Goal: Task Accomplishment & Management: Manage account settings

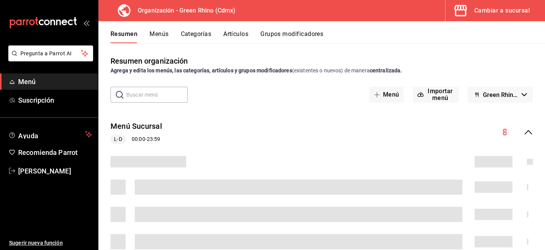
click at [237, 33] on button "Artículos" at bounding box center [235, 36] width 25 height 13
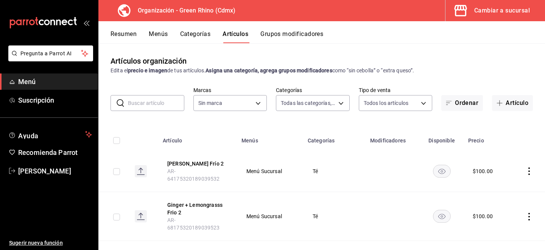
type input "a63415d0-f08f-4da5-93bf-970c3b860b08,be571465-ace9-4e63-97a2-0382f1ecc6c2,096c3…"
type input "718e4269-ab1b-41b6-b1a3-b54ad853307e"
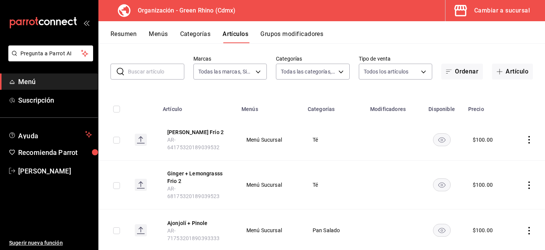
scroll to position [29, 0]
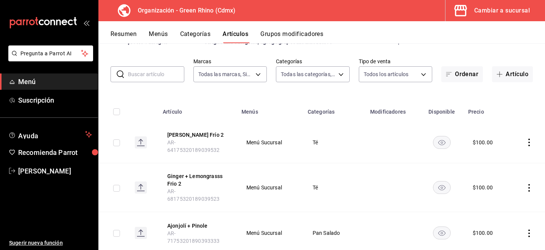
click at [513, 11] on div "Cambiar a sucursal" at bounding box center [502, 10] width 56 height 11
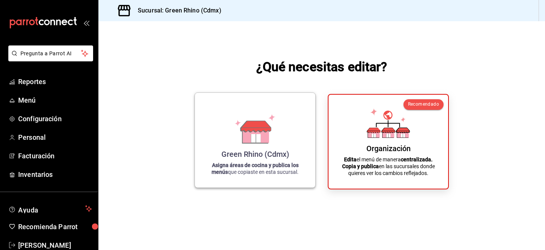
click at [271, 142] on icon at bounding box center [255, 129] width 43 height 30
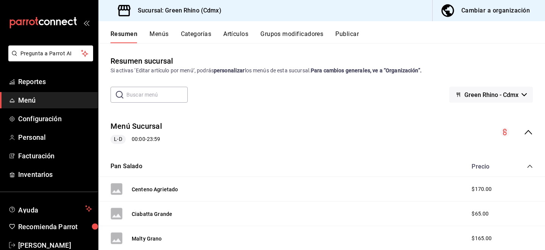
click at [233, 30] on button "Artículos" at bounding box center [235, 36] width 25 height 13
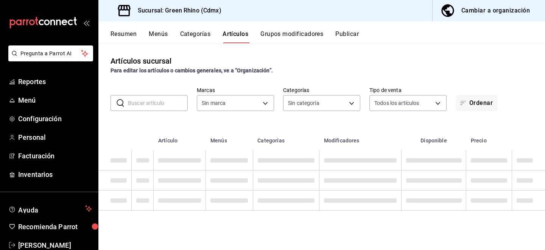
type input "a132321f-e3f1-4ec9-8484-95b8f08d7905"
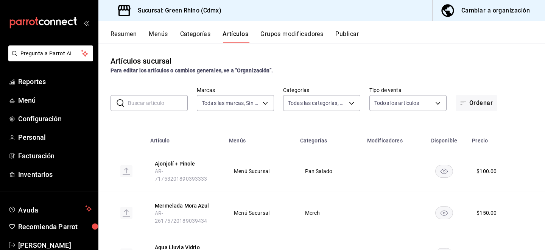
type input "6bbed989-6c2a-4cea-bab8-d1a56aaac758,4f90f54c-2ac6-458b-a9a9-6df5e79288cd,3d0d4…"
click at [143, 105] on input "text" at bounding box center [158, 102] width 60 height 15
type input "[PERSON_NAME]"
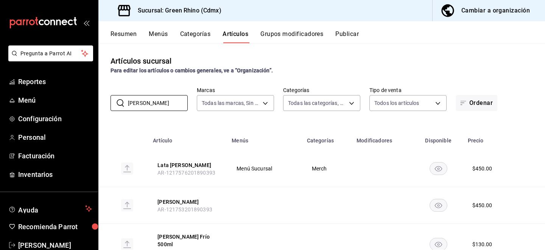
click at [154, 31] on button "Menús" at bounding box center [158, 36] width 19 height 13
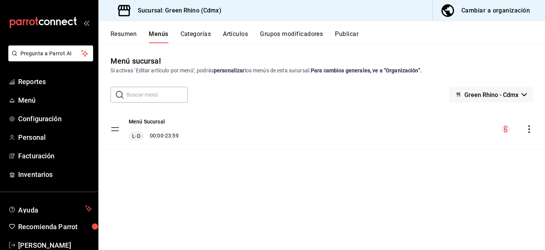
click at [501, 10] on div "Cambiar a organización" at bounding box center [496, 10] width 69 height 11
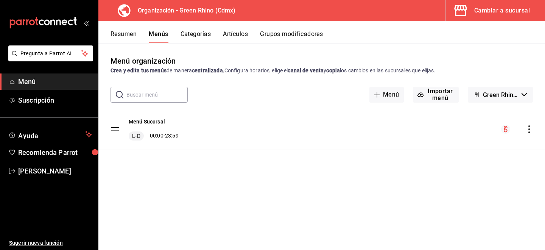
click at [530, 132] on icon "actions" at bounding box center [530, 129] width 2 height 8
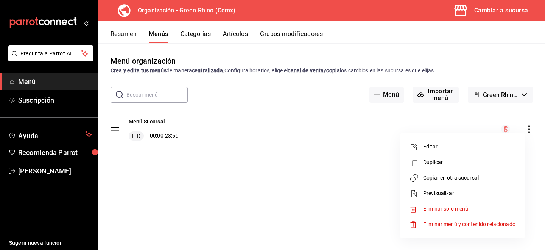
click at [489, 175] on span "Copiar en otra sucursal" at bounding box center [469, 178] width 92 height 8
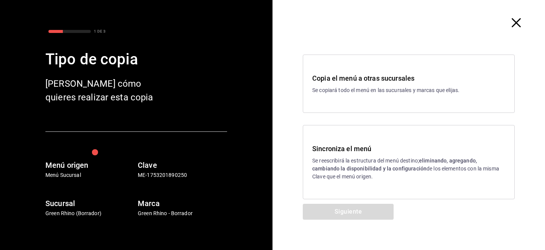
click at [415, 157] on p "Se reescribirá la estructura del menú destino; eliminando, agregando, cambiando…" at bounding box center [408, 169] width 193 height 24
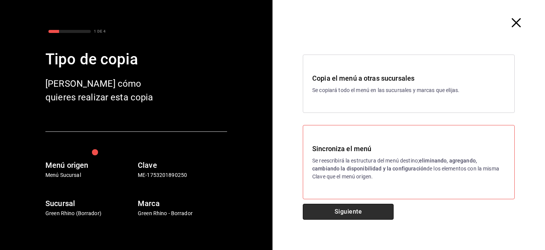
click at [324, 216] on button "Siguiente" at bounding box center [348, 212] width 91 height 16
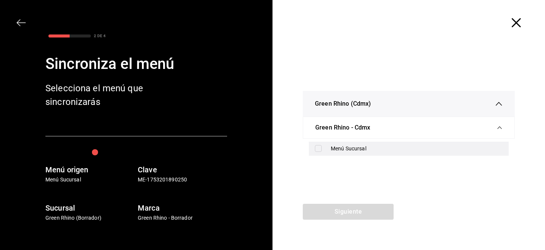
click at [317, 150] on input "checkbox" at bounding box center [318, 148] width 7 height 7
checkbox input "true"
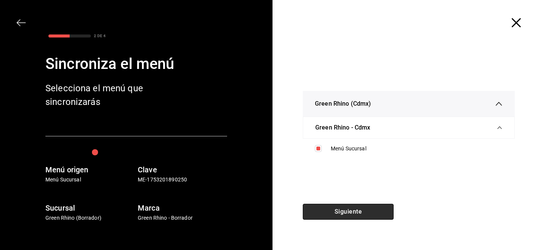
click at [320, 215] on button "Siguiente" at bounding box center [348, 212] width 91 height 16
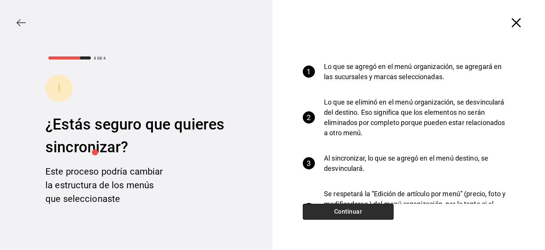
click at [320, 215] on button "Continuar" at bounding box center [348, 212] width 91 height 16
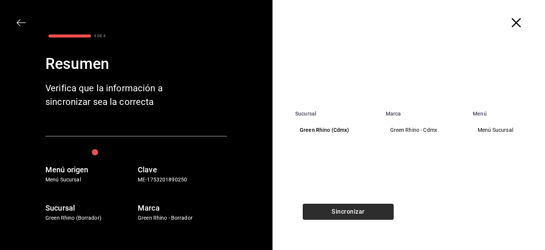
click at [320, 215] on button "Sincronizar" at bounding box center [348, 212] width 91 height 16
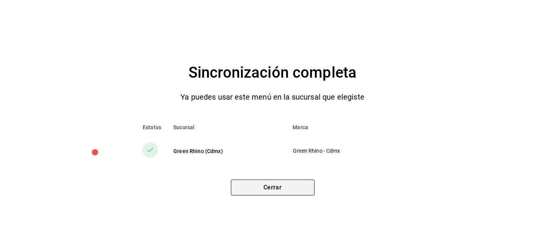
click at [273, 183] on button "Cerrar" at bounding box center [273, 187] width 84 height 16
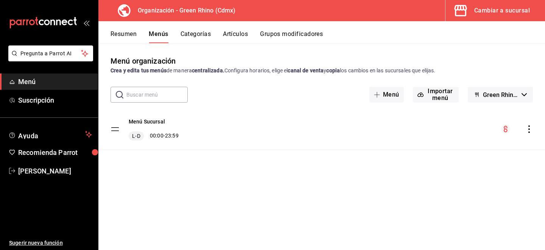
click at [230, 34] on button "Artículos" at bounding box center [235, 36] width 25 height 13
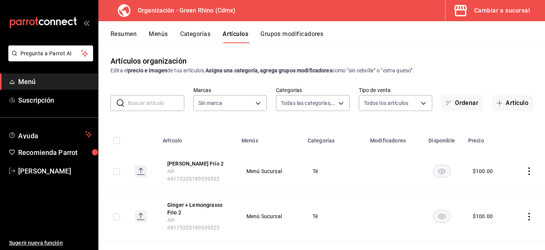
type input "a63415d0-f08f-4da5-93bf-970c3b860b08,be571465-ace9-4e63-97a2-0382f1ecc6c2,096c3…"
click at [145, 104] on input "text" at bounding box center [156, 102] width 56 height 15
type input "718e4269-ab1b-41b6-b1a3-b54ad853307e"
type input "chocolate"
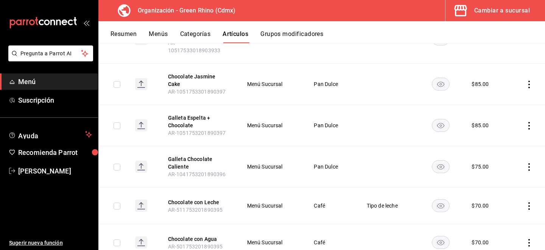
scroll to position [153, 0]
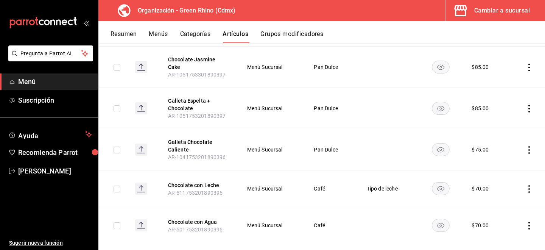
click at [529, 185] on icon "actions" at bounding box center [530, 189] width 8 height 8
click at [505, 196] on span "Editar" at bounding box center [507, 194] width 20 height 8
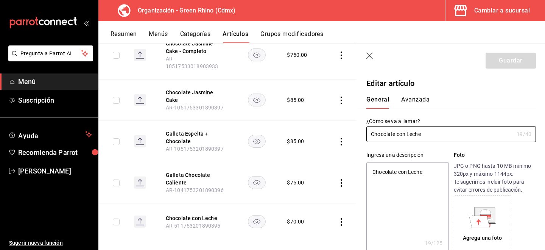
type textarea "x"
type input "$70.00"
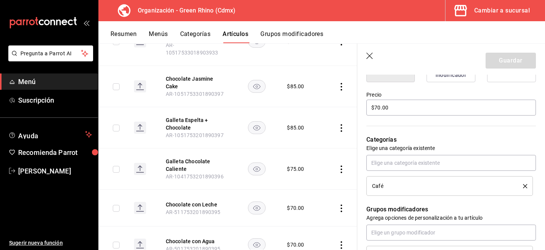
scroll to position [187, 0]
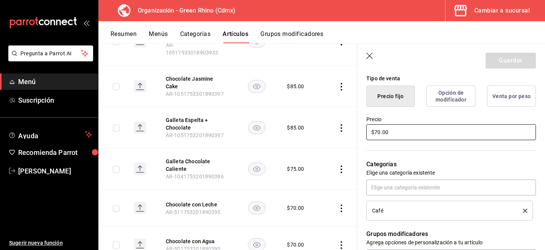
click at [379, 126] on input "$70.00" at bounding box center [451, 132] width 170 height 16
click at [378, 132] on input "$70.00" at bounding box center [451, 132] width 170 height 16
type textarea "x"
type input "$0.00"
type textarea "x"
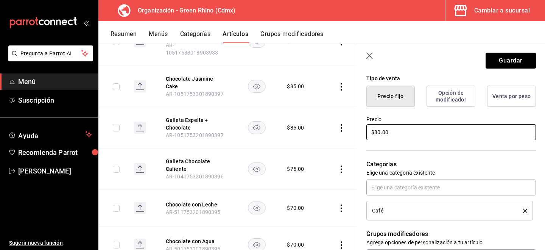
scroll to position [0, 0]
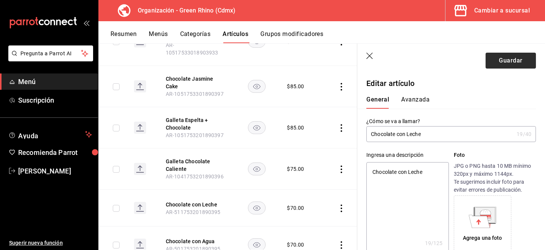
type input "$80.00"
click at [508, 58] on button "Guardar" at bounding box center [511, 61] width 50 height 16
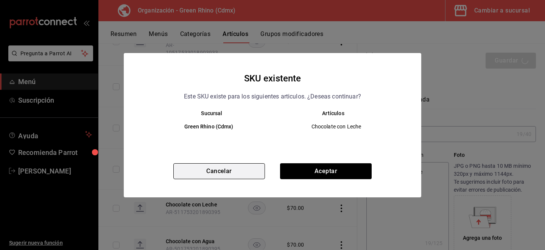
click at [243, 172] on button "Cancelar" at bounding box center [219, 171] width 92 height 16
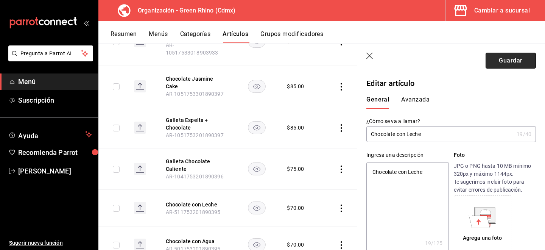
click at [519, 62] on button "Guardar" at bounding box center [511, 61] width 50 height 16
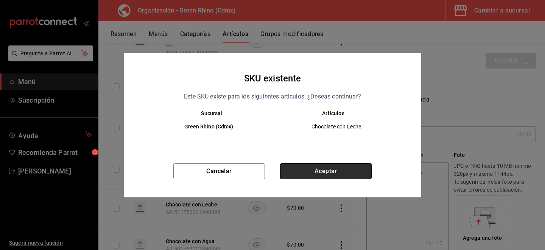
click at [332, 172] on button "Aceptar" at bounding box center [326, 171] width 92 height 16
type textarea "x"
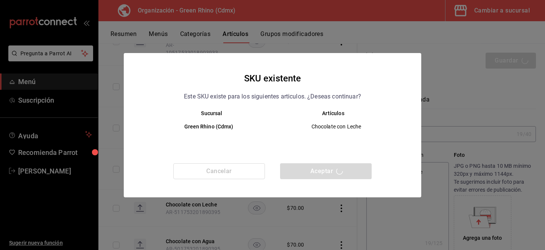
type textarea "x"
type input "AR-1756219570712"
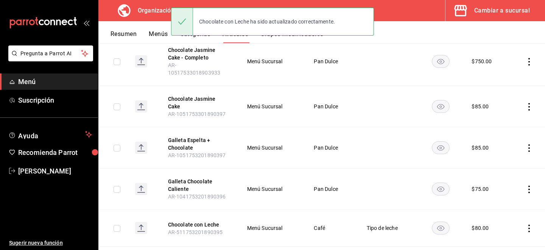
scroll to position [153, 0]
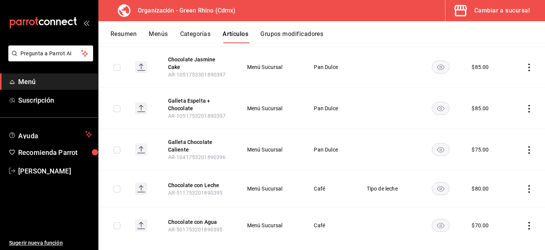
click at [529, 222] on icon "actions" at bounding box center [530, 226] width 2 height 8
click at [514, 199] on span "Editar" at bounding box center [507, 199] width 20 height 8
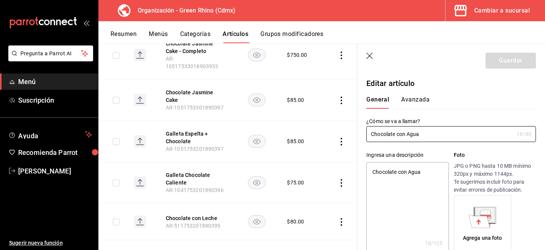
type textarea "x"
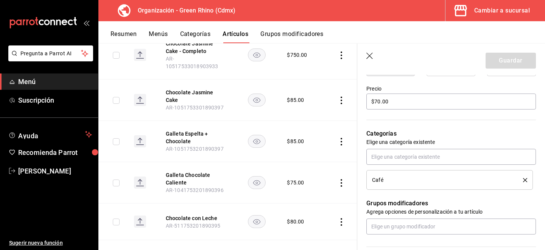
scroll to position [142, 0]
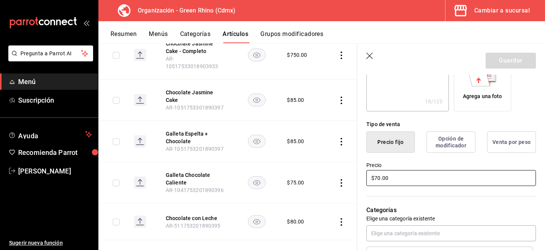
click at [378, 177] on input "$70.00" at bounding box center [451, 178] width 170 height 16
type input "$0.00"
type textarea "x"
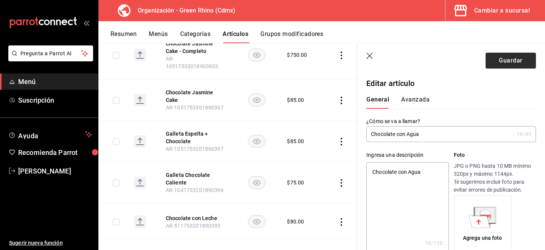
type input "$80.00"
click at [504, 63] on button "Guardar" at bounding box center [511, 61] width 50 height 16
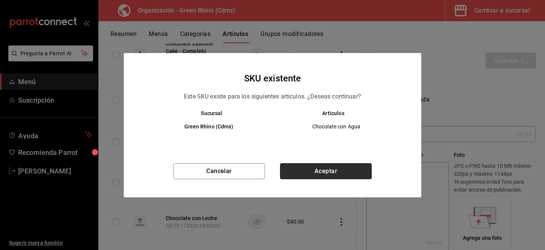
click at [314, 172] on button "Aceptar" at bounding box center [326, 171] width 92 height 16
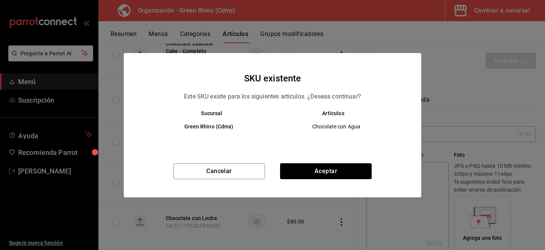
type textarea "x"
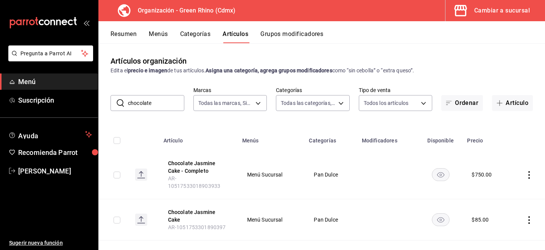
click at [497, 13] on div "Cambiar a sucursal" at bounding box center [502, 10] width 56 height 11
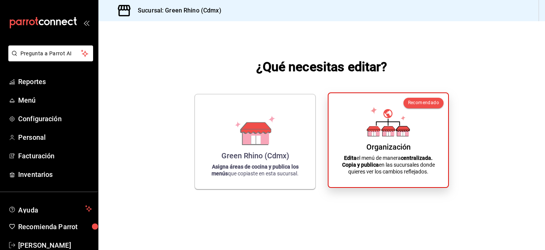
click at [355, 132] on div "Organización Edita el menú de manera centralizada. Copia y publica en las sucur…" at bounding box center [388, 140] width 101 height 82
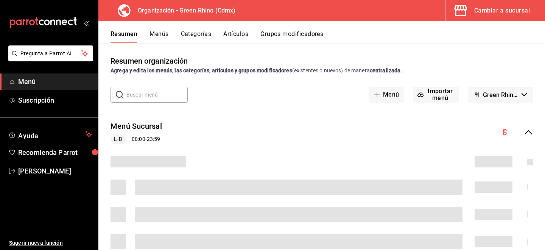
click at [159, 32] on button "Menús" at bounding box center [159, 36] width 19 height 13
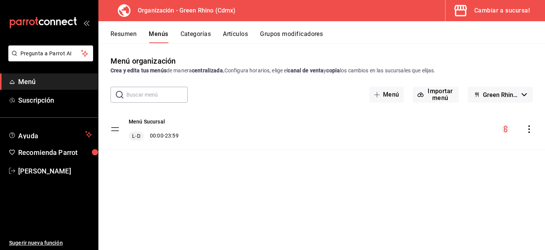
click at [528, 131] on icon "actions" at bounding box center [530, 129] width 8 height 8
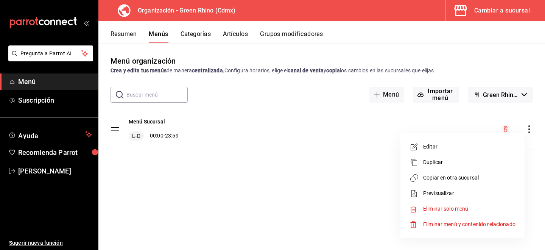
click at [463, 180] on span "Copiar en otra sucursal" at bounding box center [469, 178] width 92 height 8
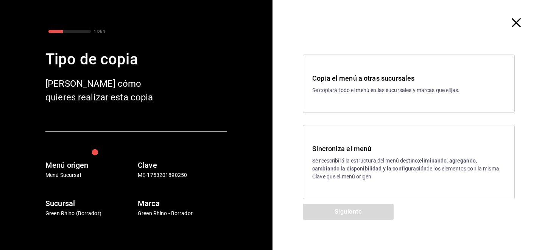
click at [400, 169] on strong "eliminando, agregando, cambiando la disponibilidad y la configuración" at bounding box center [394, 164] width 165 height 14
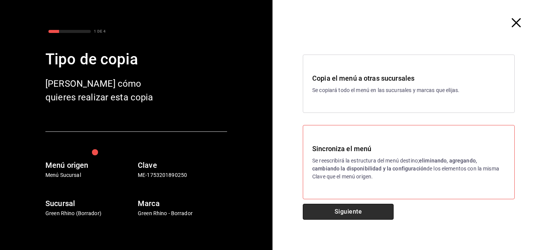
click at [359, 214] on button "Siguiente" at bounding box center [348, 212] width 91 height 16
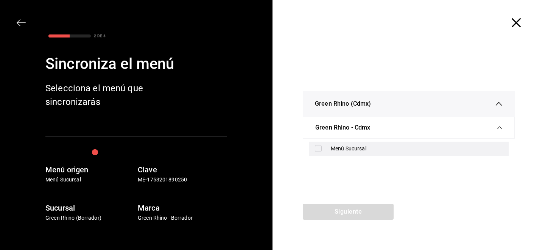
click at [319, 151] on input "checkbox" at bounding box center [318, 148] width 7 height 7
checkbox input "true"
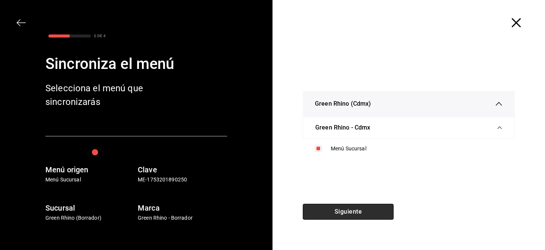
click at [321, 213] on button "Siguiente" at bounding box center [348, 212] width 91 height 16
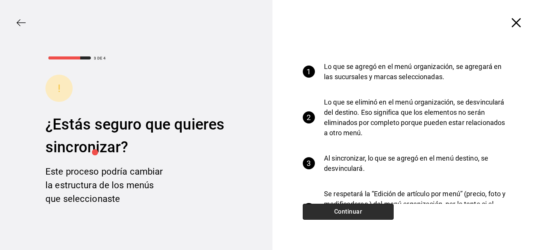
click at [321, 213] on button "Continuar" at bounding box center [348, 212] width 91 height 16
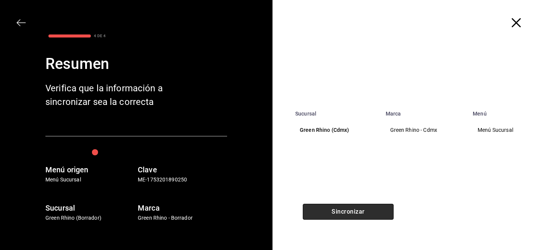
click at [321, 213] on button "Sincronizar" at bounding box center [348, 212] width 91 height 16
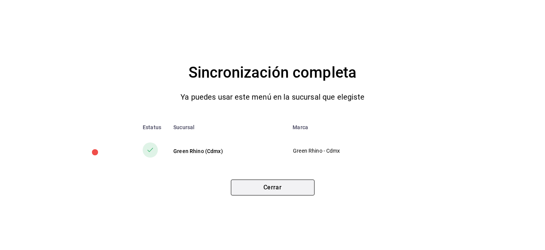
click at [278, 184] on button "Cerrar" at bounding box center [273, 187] width 84 height 16
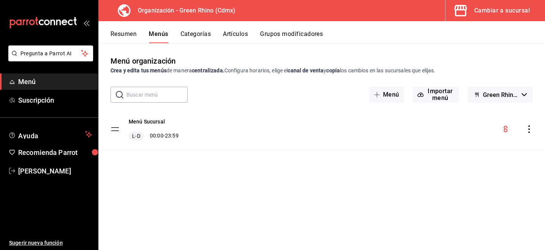
click at [128, 34] on button "Resumen" at bounding box center [124, 36] width 26 height 13
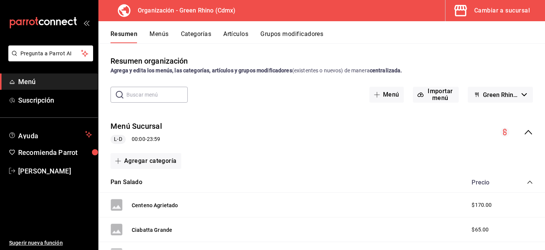
scroll to position [4, 0]
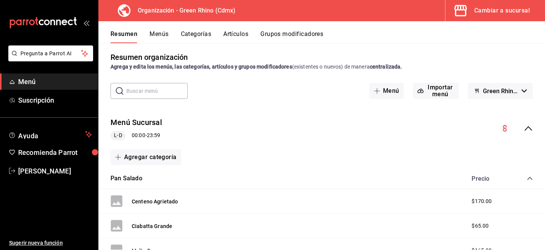
click at [235, 37] on button "Artículos" at bounding box center [235, 36] width 25 height 13
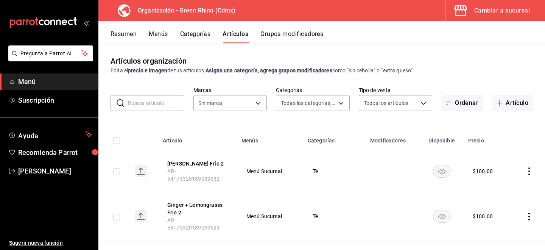
type input "a63415d0-f08f-4da5-93bf-970c3b860b08,be571465-ace9-4e63-97a2-0382f1ecc6c2,096c3…"
type input "718e4269-ab1b-41b6-b1a3-b54ad853307e"
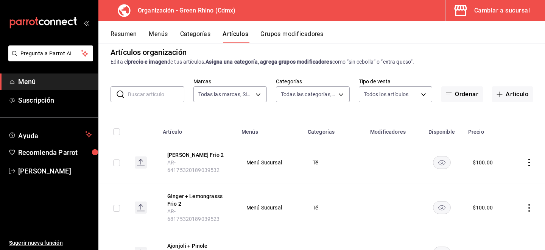
click at [140, 97] on input "text" at bounding box center [156, 94] width 56 height 15
type input "chocola"
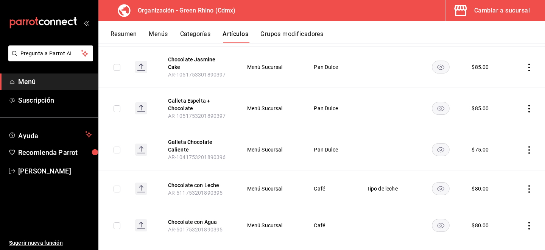
scroll to position [0, 0]
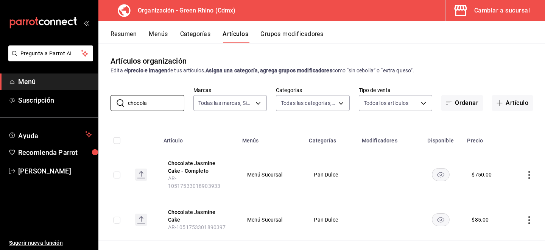
click at [499, 16] on button "Cambiar a sucursal" at bounding box center [493, 10] width 94 height 21
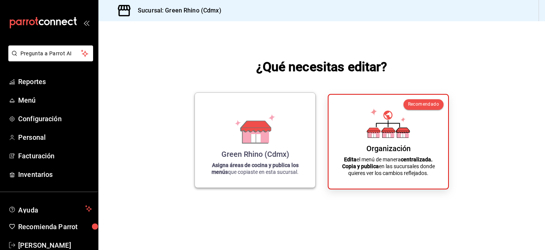
click at [230, 120] on div "Green Rhino (Cdmx) Asigna áreas de cocina y publica los menús que copiaste en e…" at bounding box center [255, 140] width 102 height 83
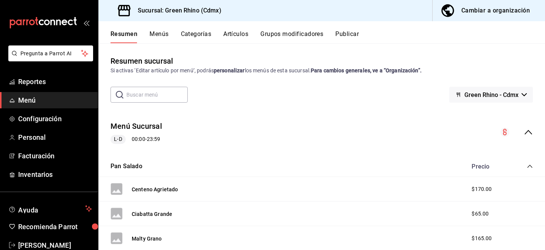
click at [158, 34] on button "Menús" at bounding box center [159, 36] width 19 height 13
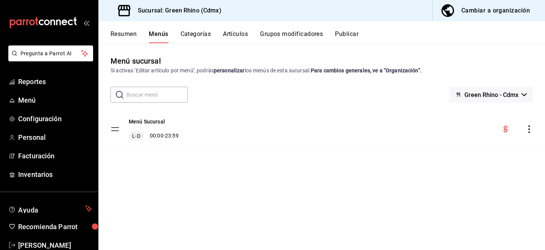
drag, startPoint x: 345, startPoint y: 25, endPoint x: 288, endPoint y: 29, distance: 56.2
click at [288, 29] on div "Resumen Menús Categorías Artículos Grupos modificadores Publicar" at bounding box center [321, 32] width 447 height 22
click at [246, 33] on button "Artículos" at bounding box center [235, 36] width 25 height 13
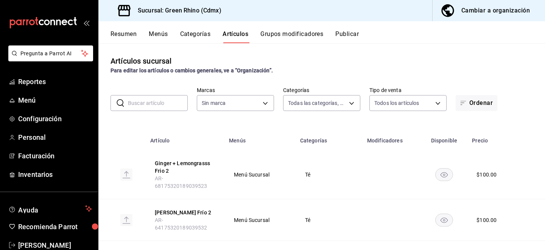
type input "6bbed989-6c2a-4cea-bab8-d1a56aaac758,4f90f54c-2ac6-458b-a9a9-6df5e79288cd,3d0d4…"
type input "a132321f-e3f1-4ec9-8484-95b8f08d7905"
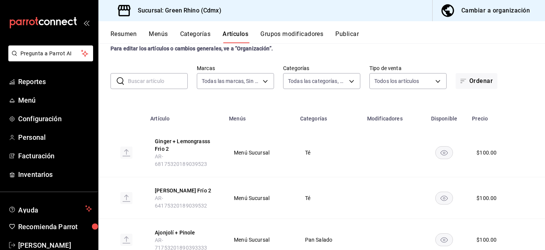
scroll to position [222, 0]
